Goal: Task Accomplishment & Management: Use online tool/utility

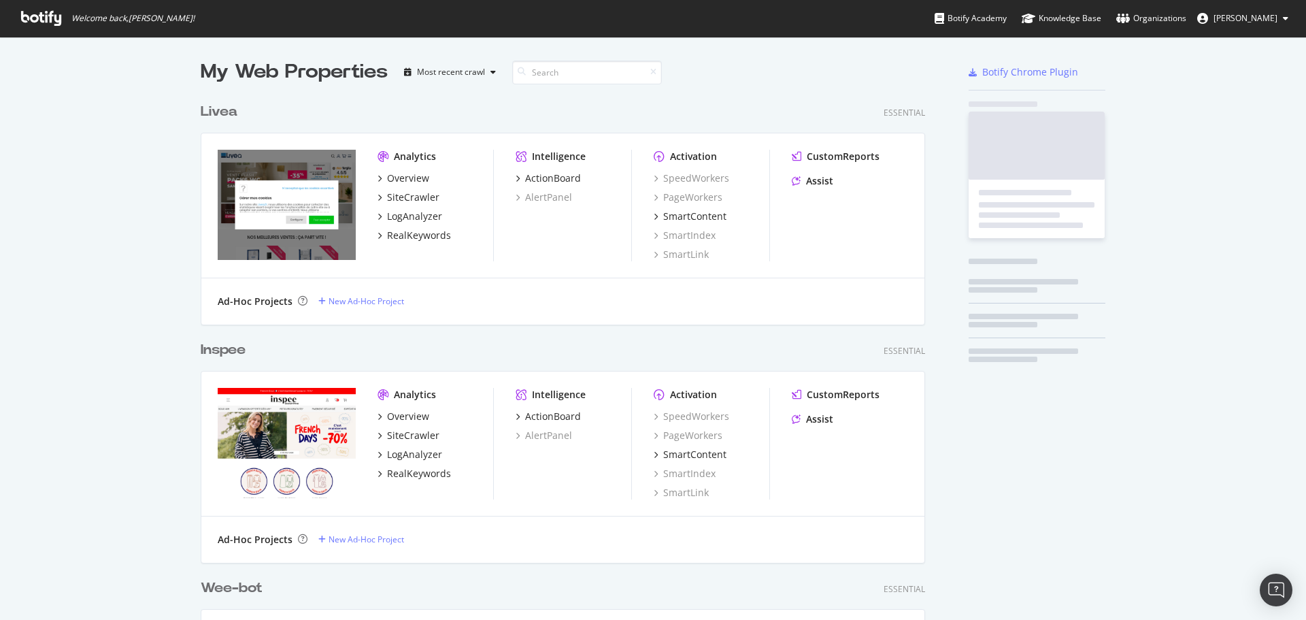
scroll to position [4901, 725]
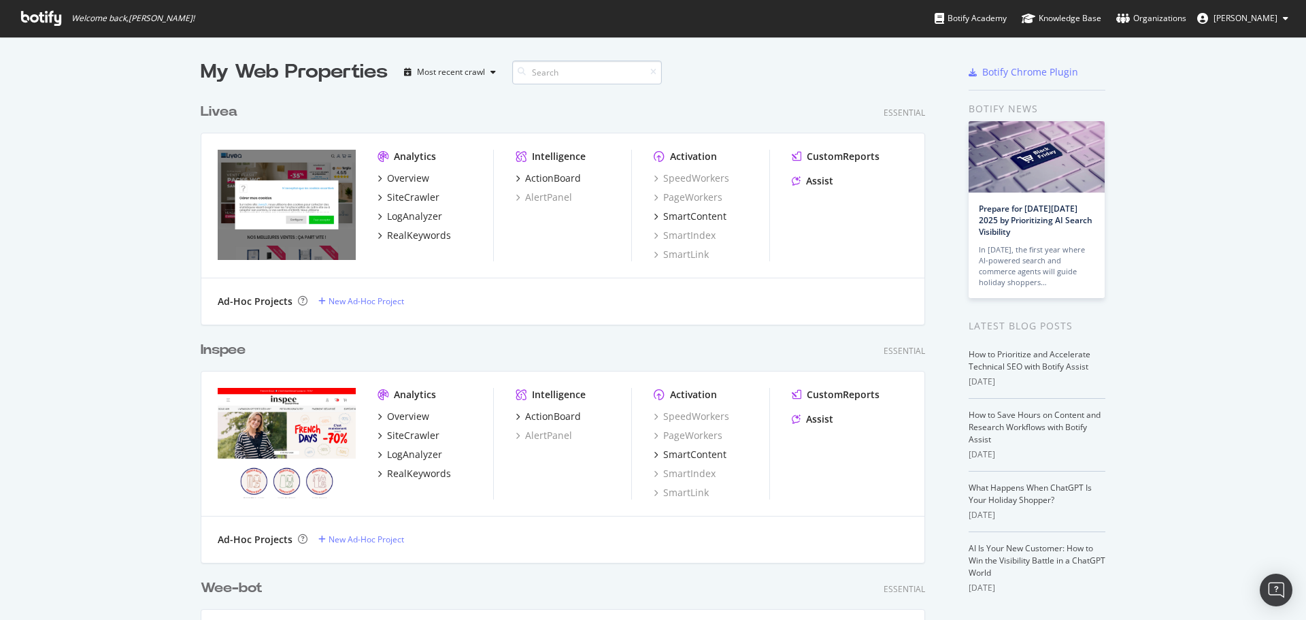
click at [560, 76] on input at bounding box center [587, 73] width 150 height 24
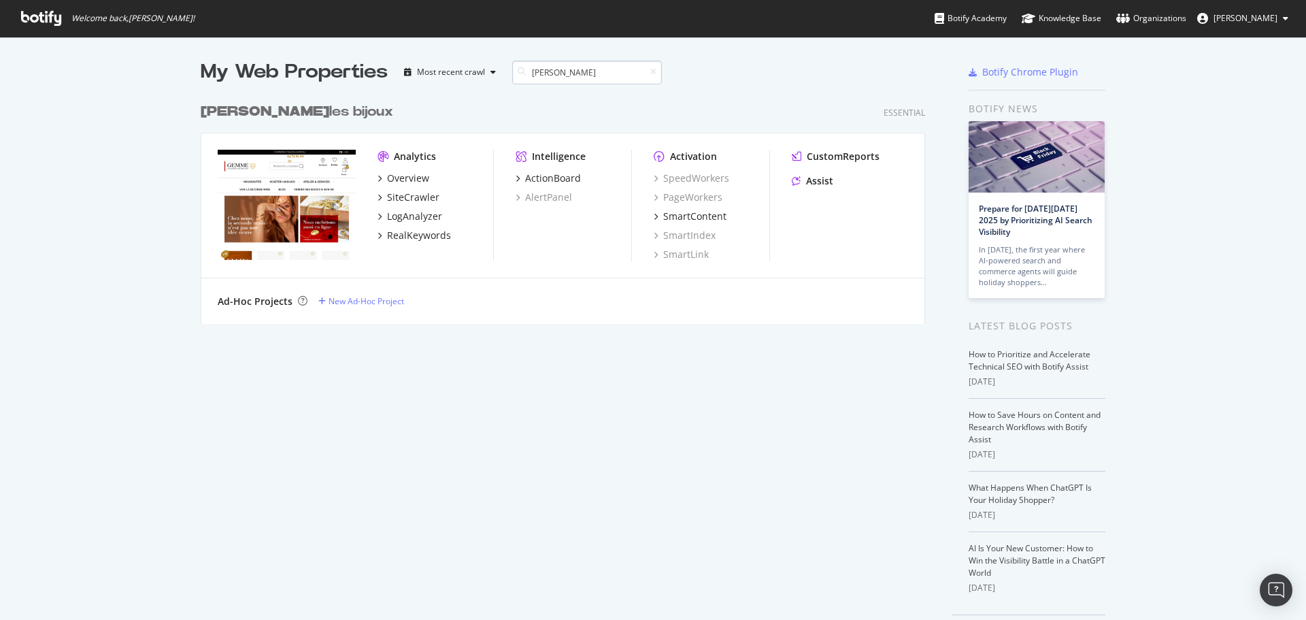
scroll to position [228, 725]
type input "[PERSON_NAME]"
click at [409, 195] on div "SiteCrawler" at bounding box center [413, 197] width 52 height 14
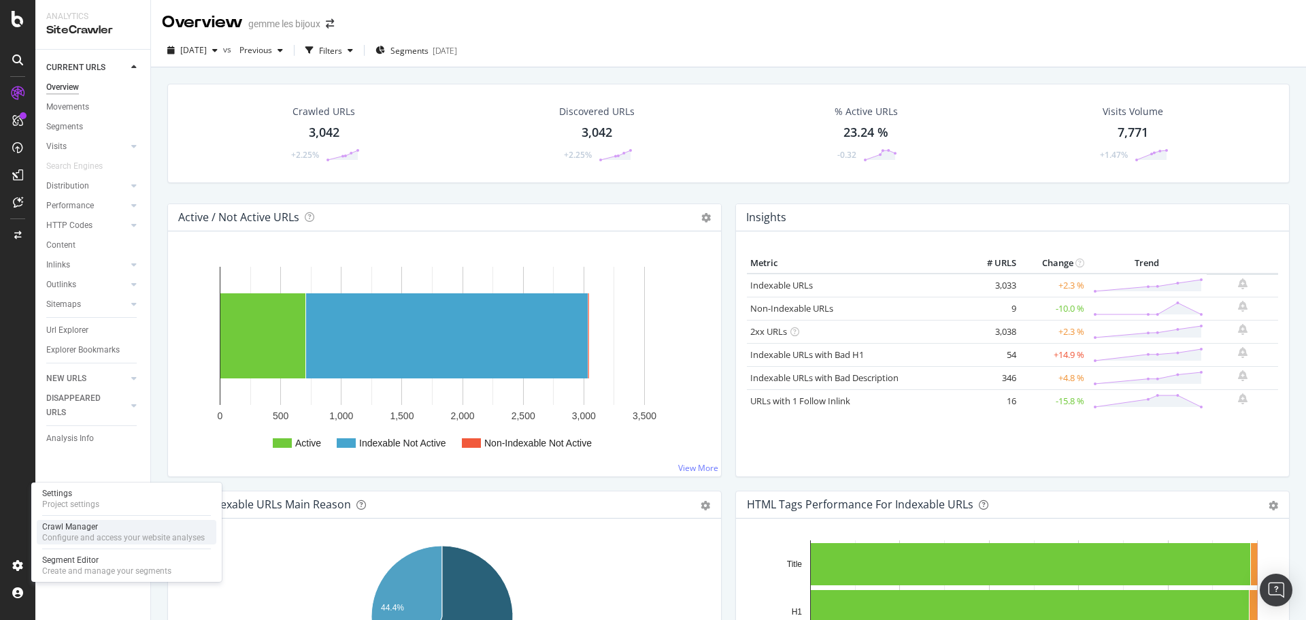
click at [75, 529] on div "Crawl Manager" at bounding box center [123, 526] width 163 height 11
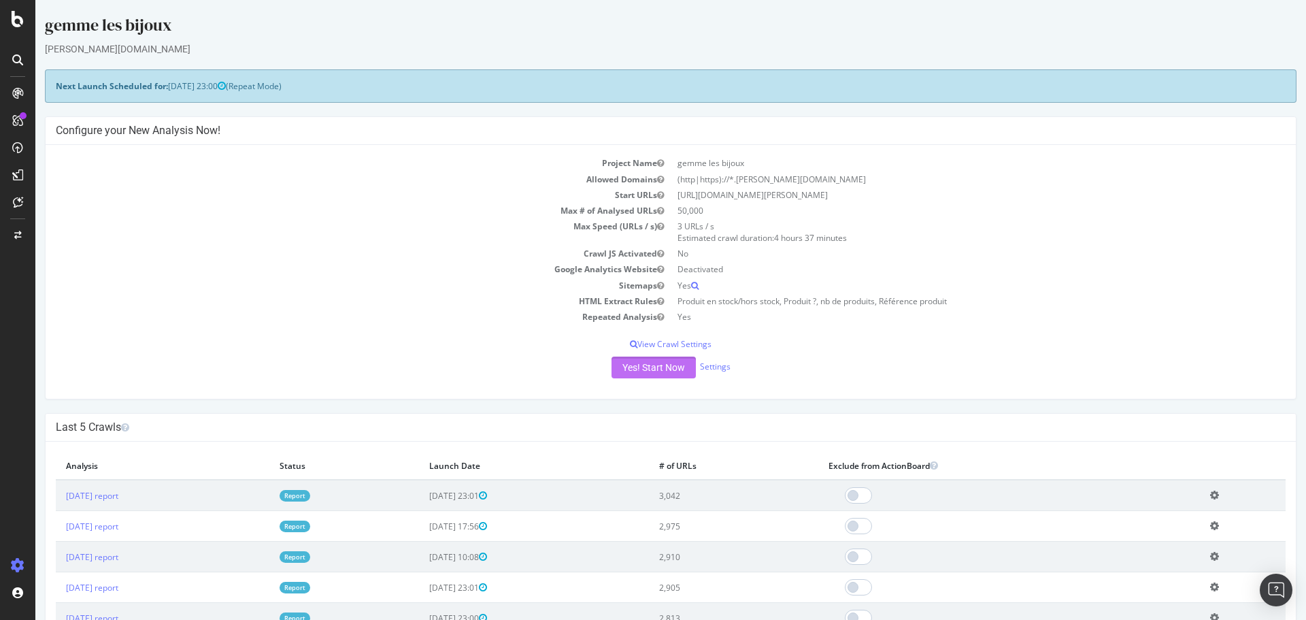
click at [658, 371] on button "Yes! Start Now" at bounding box center [653, 367] width 84 height 22
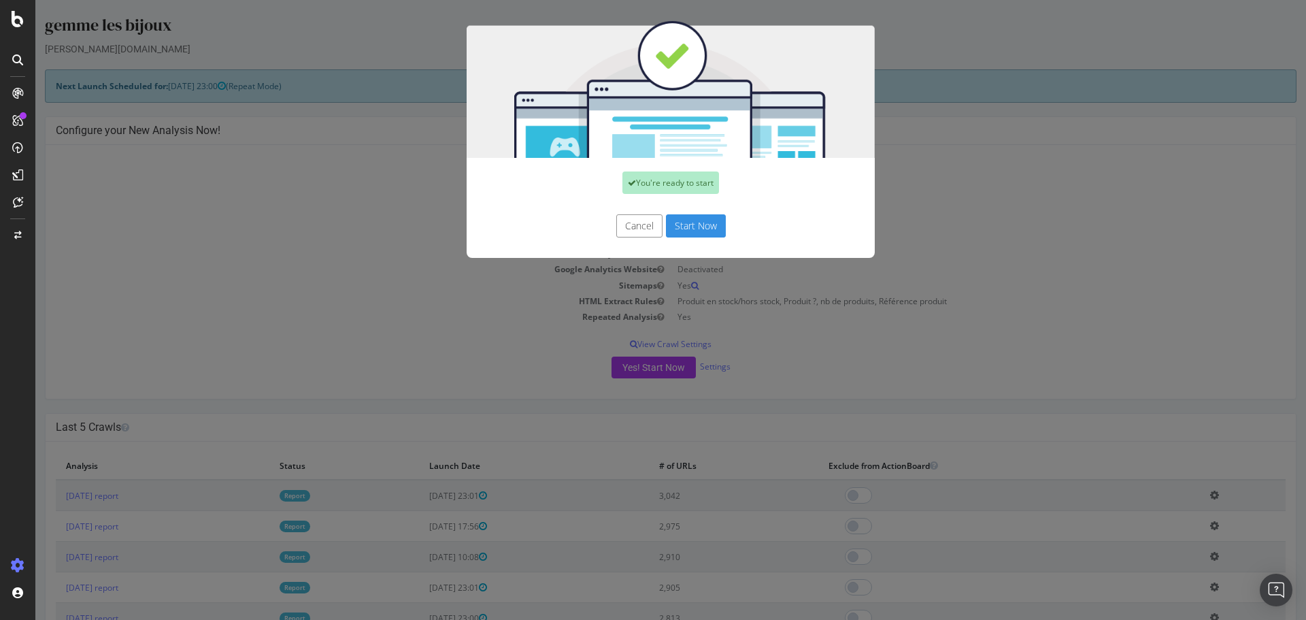
click at [690, 222] on button "Start Now" at bounding box center [696, 225] width 60 height 23
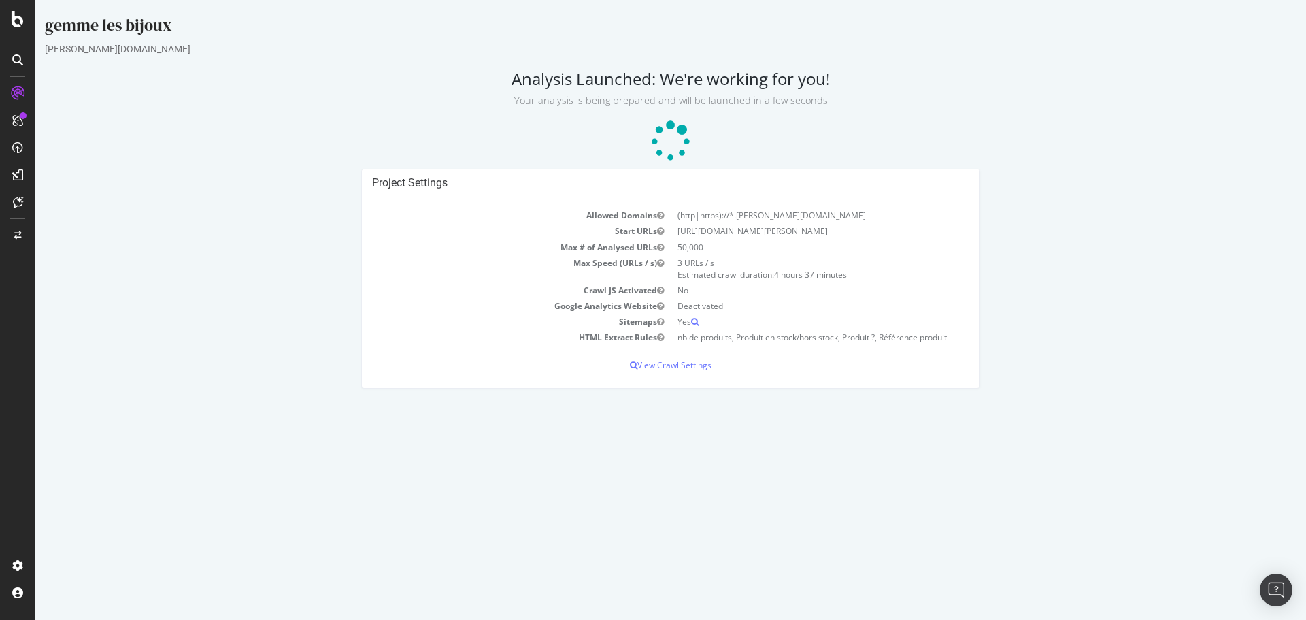
drag, startPoint x: 581, startPoint y: 245, endPoint x: 554, endPoint y: 222, distance: 34.7
click at [570, 238] on tbody "Allowed Domains (http|https)://*.[PERSON_NAME][DOMAIN_NAME] Start URLs [URL][DO…" at bounding box center [670, 275] width 597 height 137
drag, startPoint x: 554, startPoint y: 222, endPoint x: 988, endPoint y: 339, distance: 448.6
click at [988, 339] on div "Project Settings Allowed Domains (http|https)://*.[PERSON_NAME][DOMAIN_NAME] St…" at bounding box center [670, 285] width 1265 height 233
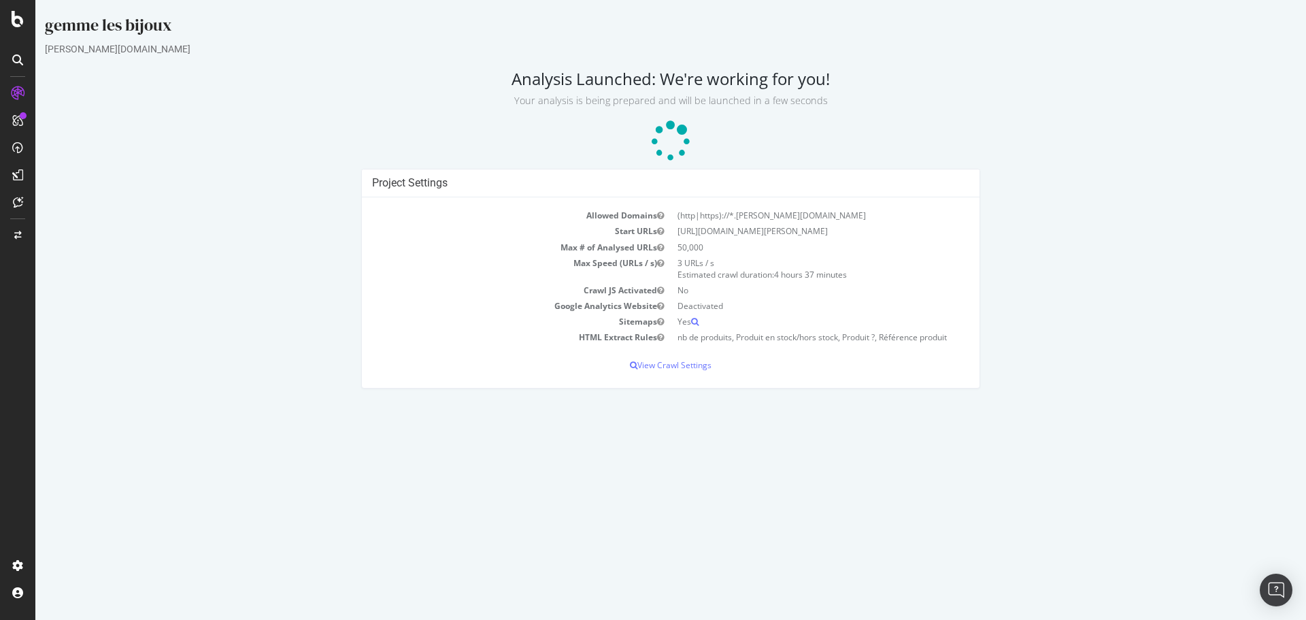
click at [987, 339] on div "Project Settings Allowed Domains (http|https)://*.[PERSON_NAME][DOMAIN_NAME] St…" at bounding box center [670, 285] width 1265 height 233
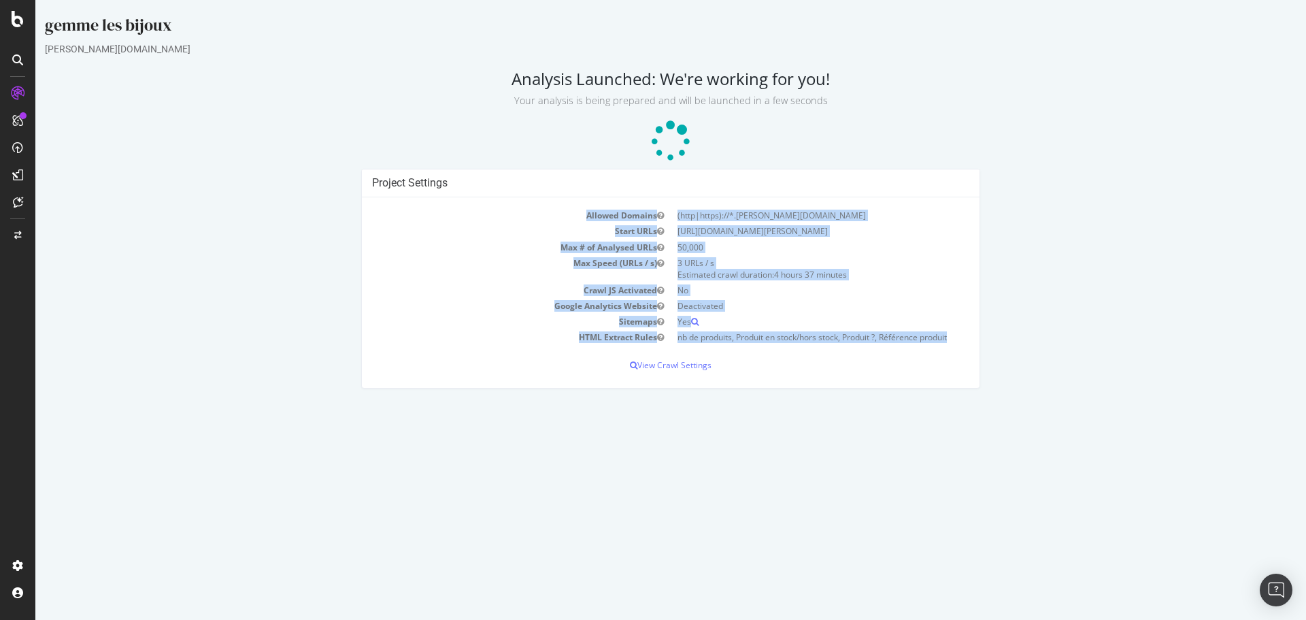
click at [987, 339] on div "Project Settings Allowed Domains (http|https)://*.[PERSON_NAME][DOMAIN_NAME] St…" at bounding box center [670, 285] width 1265 height 233
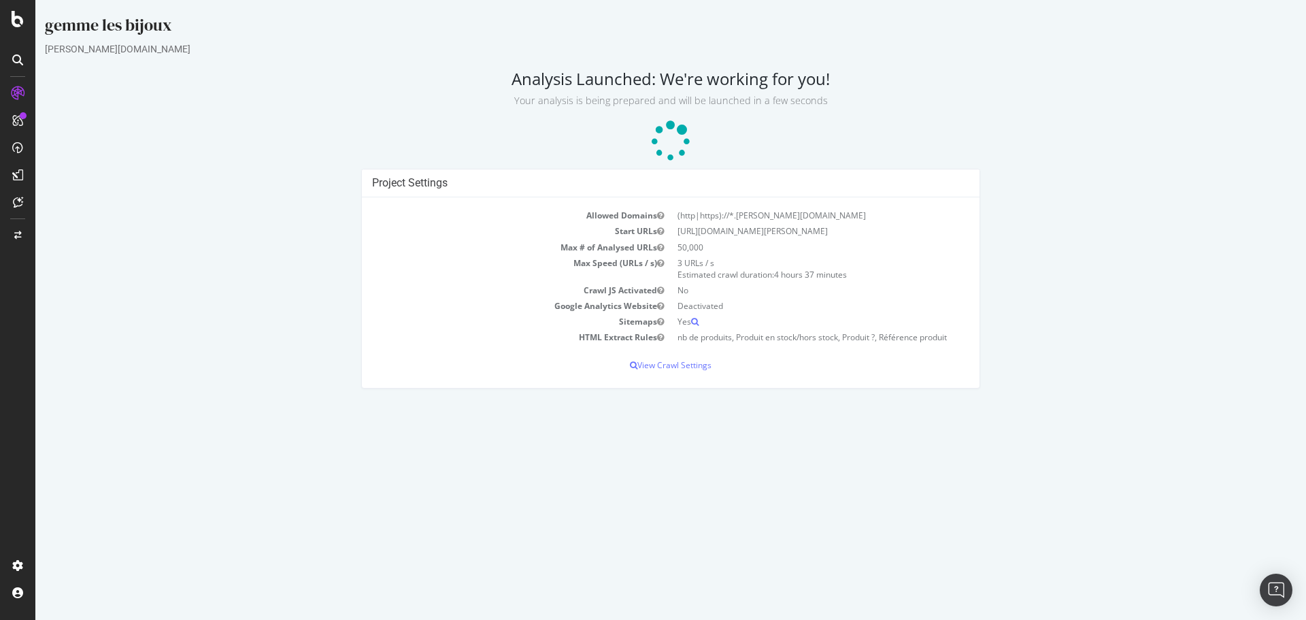
click at [1028, 352] on div "Project Settings Allowed Domains (http|https)://*.[PERSON_NAME][DOMAIN_NAME] St…" at bounding box center [670, 285] width 1265 height 233
drag, startPoint x: 1030, startPoint y: 349, endPoint x: 349, endPoint y: 207, distance: 695.4
click at [349, 207] on div "Project Settings Allowed Domains (http|https)://*.[PERSON_NAME][DOMAIN_NAME] St…" at bounding box center [670, 285] width 1265 height 233
click at [348, 207] on div "Project Settings Allowed Domains (http|https)://*.[PERSON_NAME][DOMAIN_NAME] St…" at bounding box center [670, 285] width 1265 height 233
drag, startPoint x: 326, startPoint y: 185, endPoint x: 986, endPoint y: 354, distance: 681.0
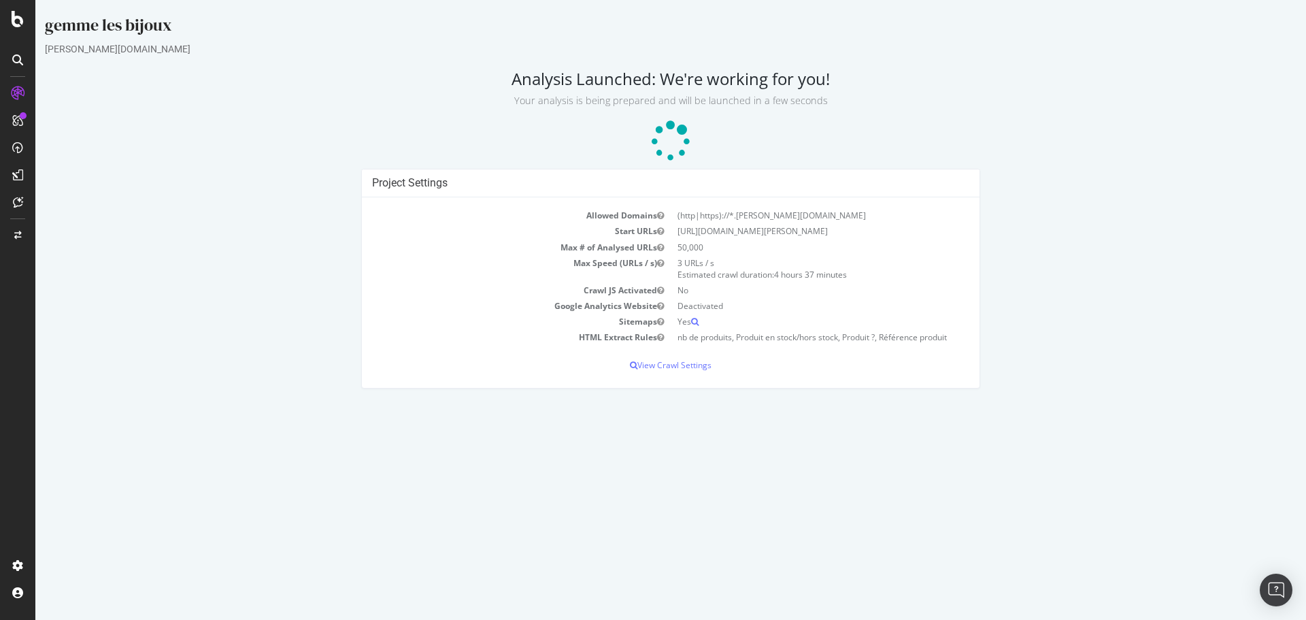
click at [986, 354] on div "Project Settings Allowed Domains (http|https)://*.[PERSON_NAME][DOMAIN_NAME] St…" at bounding box center [670, 285] width 1265 height 233
click at [986, 354] on div "Project Settings Allowed Domains (http|https)://*.[PERSON_NAME][DOMAIN_NAME] St…" at bounding box center [670, 285] width 633 height 233
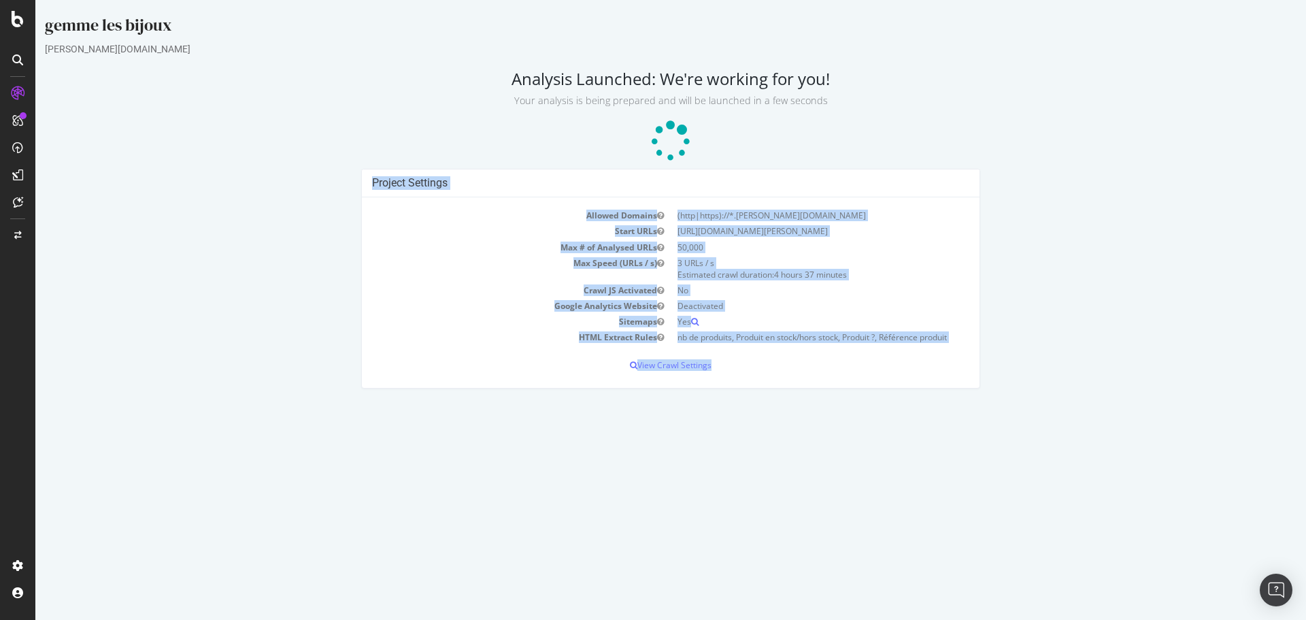
drag, startPoint x: 986, startPoint y: 354, endPoint x: 307, endPoint y: 135, distance: 713.7
click at [316, 139] on div "[PERSON_NAME] bijoux [PERSON_NAME][DOMAIN_NAME] Analysis Launched: We're workin…" at bounding box center [670, 208] width 1271 height 388
click at [307, 135] on p at bounding box center [671, 141] width 1252 height 41
